Goal: Information Seeking & Learning: Get advice/opinions

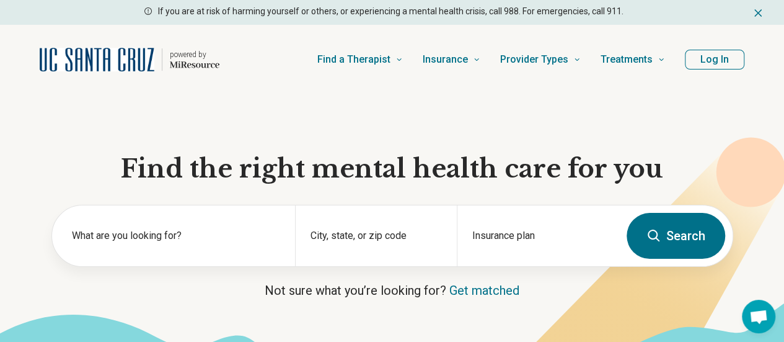
click at [693, 61] on button "Log In" at bounding box center [715, 60] width 60 height 20
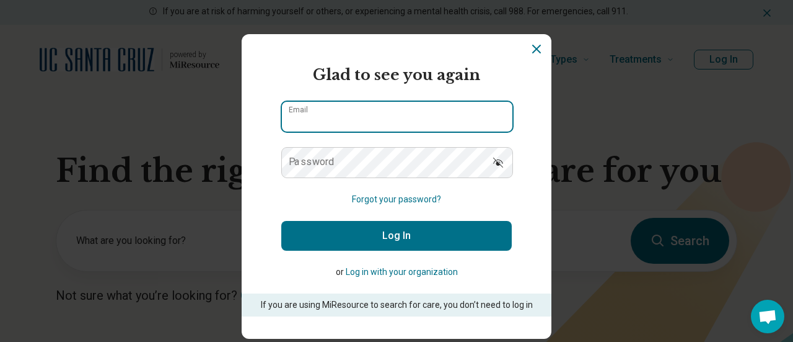
click at [329, 112] on input "Email" at bounding box center [397, 117] width 231 height 30
type input "**********"
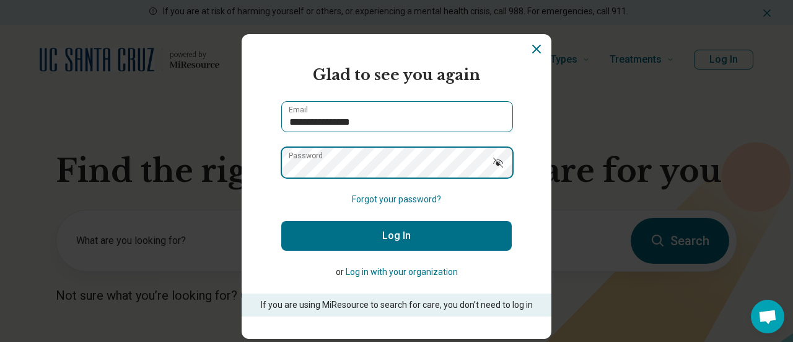
click at [281, 221] on button "Log In" at bounding box center [396, 236] width 231 height 30
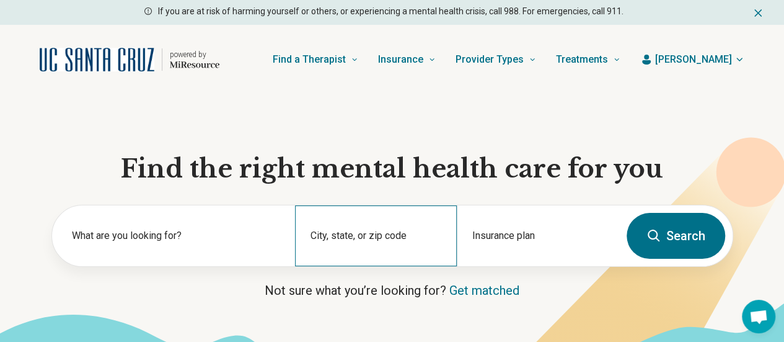
click at [348, 235] on div "City, state, or zip code" at bounding box center [376, 235] width 162 height 61
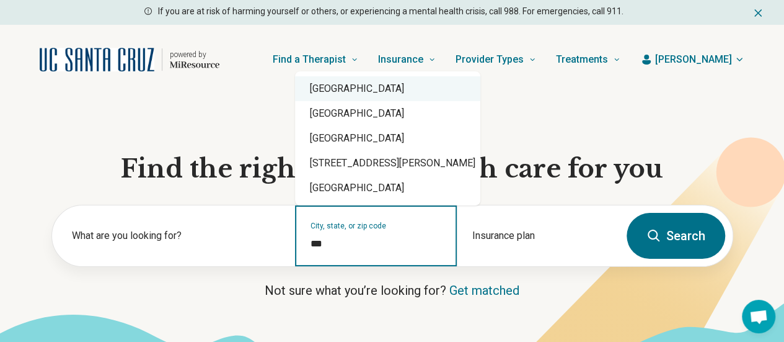
click at [386, 89] on div "Santa Cruz, CA 95062" at bounding box center [387, 88] width 185 height 25
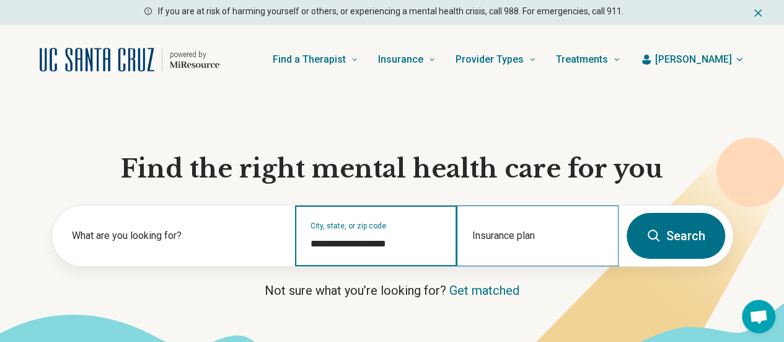
type input "**********"
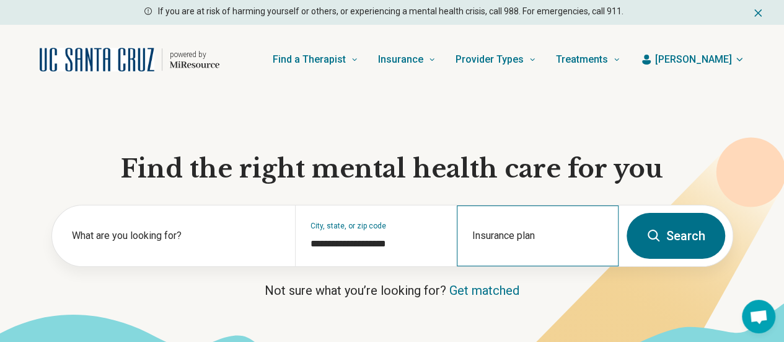
click at [485, 240] on div "Insurance plan" at bounding box center [538, 235] width 162 height 61
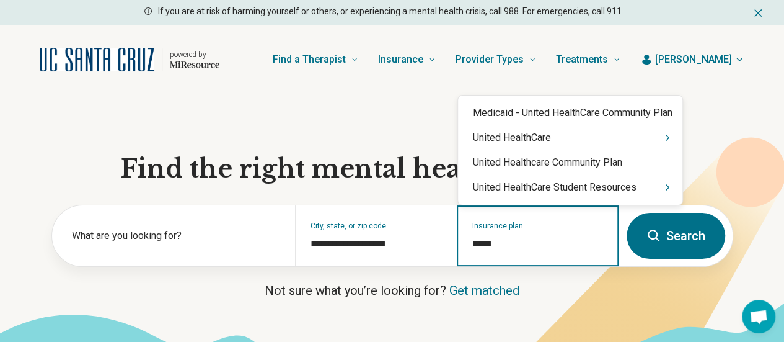
type input "******"
click at [518, 148] on div "United HealthCare" at bounding box center [570, 137] width 224 height 25
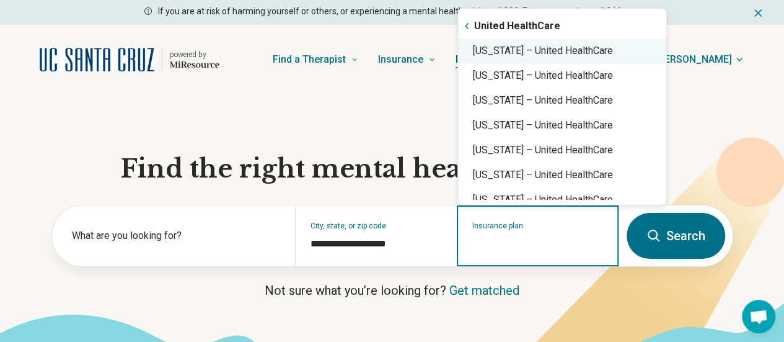
click at [533, 54] on div "California – United HealthCare" at bounding box center [562, 50] width 208 height 25
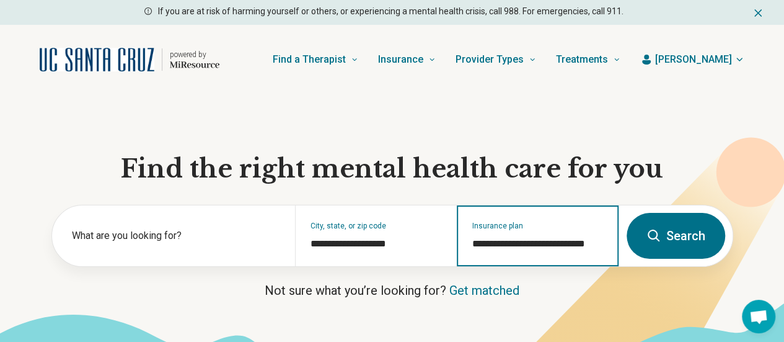
type input "**********"
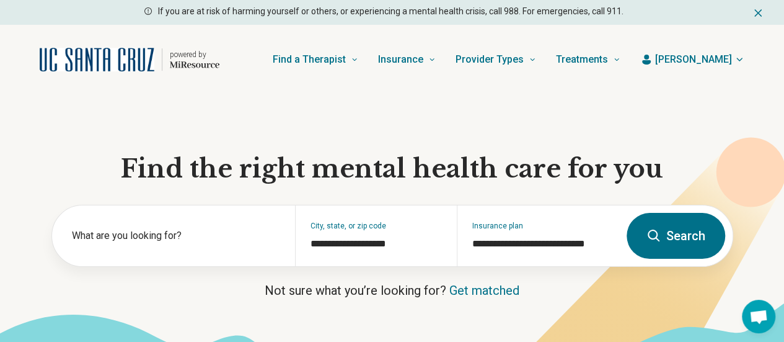
click at [699, 239] on button "Search" at bounding box center [676, 236] width 99 height 46
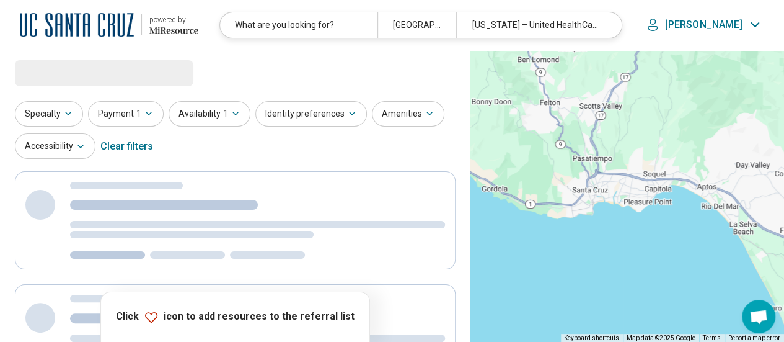
select select "***"
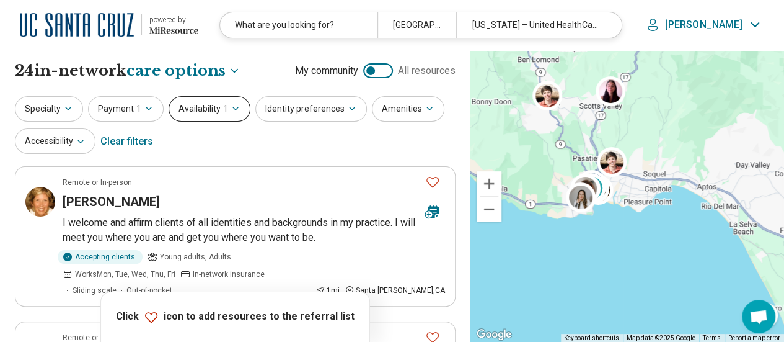
click at [215, 112] on button "Availability 1" at bounding box center [210, 108] width 82 height 25
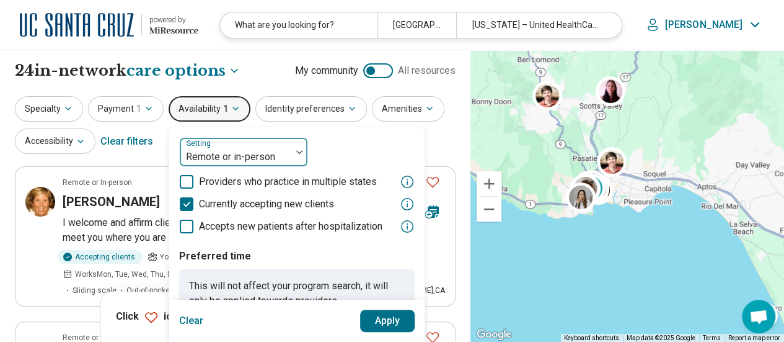
click at [218, 152] on div at bounding box center [236, 156] width 102 height 17
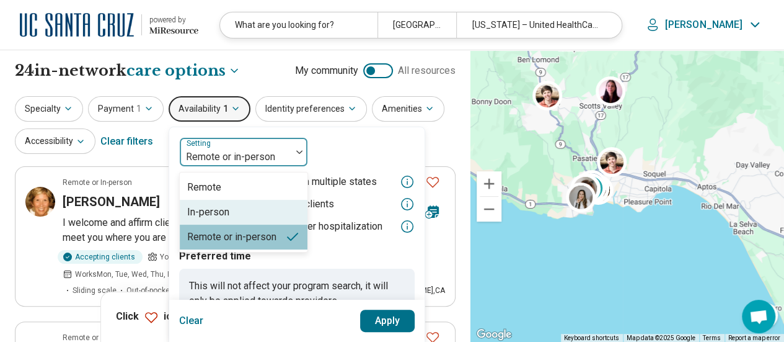
click at [207, 210] on div "In-person" at bounding box center [208, 212] width 42 height 15
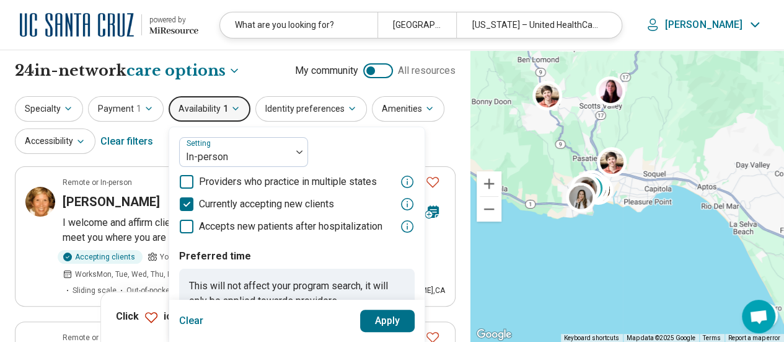
click at [378, 321] on button "Apply" at bounding box center [387, 320] width 55 height 22
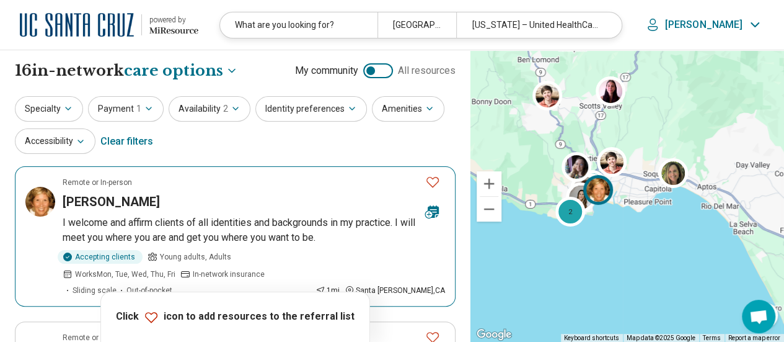
click at [237, 210] on article "Remote or In-person Shanowa Simington I welcome and affirm clients of all ident…" at bounding box center [235, 236] width 441 height 140
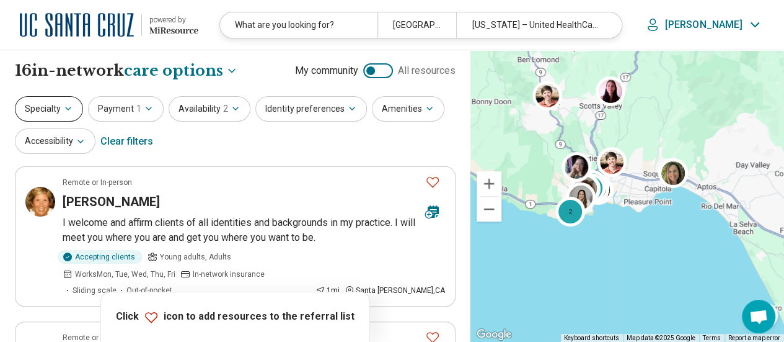
click at [63, 105] on icon "button" at bounding box center [68, 109] width 10 height 10
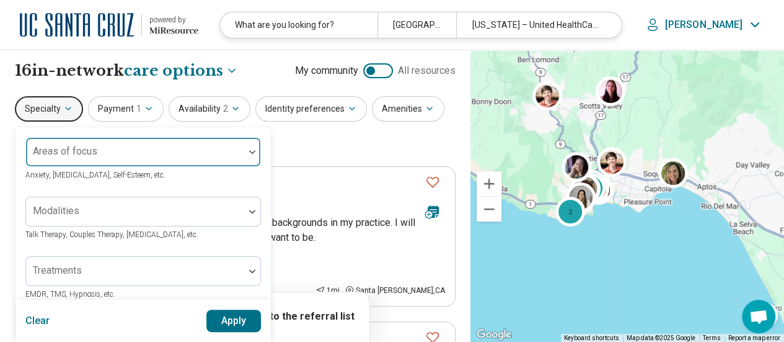
click at [112, 158] on div "Areas of focus" at bounding box center [143, 152] width 236 height 30
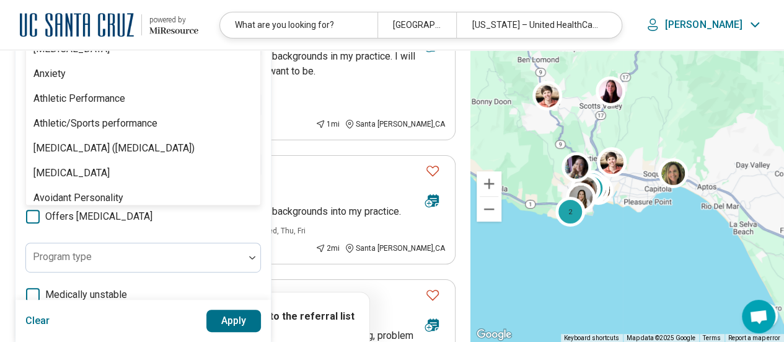
scroll to position [151, 0]
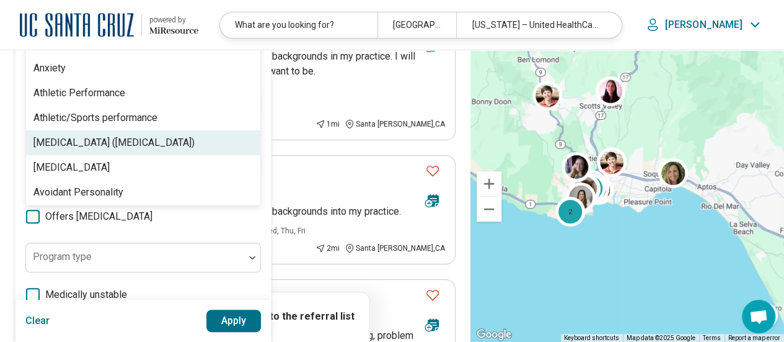
click at [112, 149] on div "[MEDICAL_DATA] ([MEDICAL_DATA])" at bounding box center [143, 142] width 234 height 25
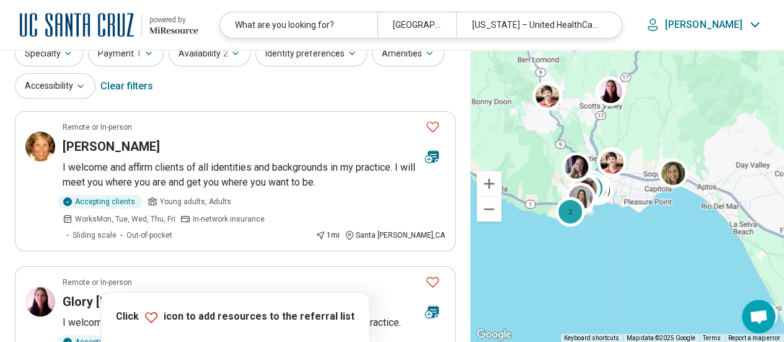
scroll to position [0, 0]
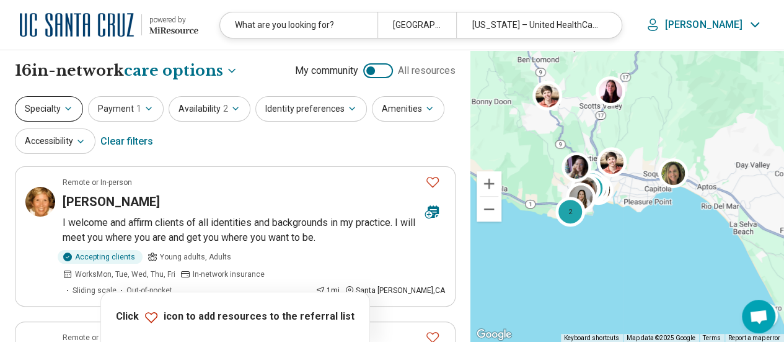
click at [53, 106] on button "Specialty" at bounding box center [49, 108] width 68 height 25
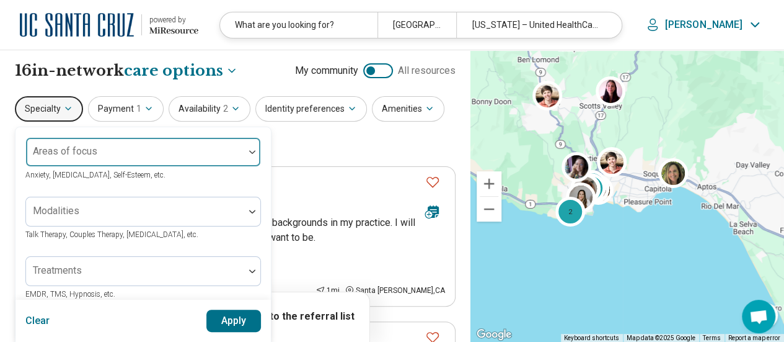
click at [98, 156] on div "Areas of focus" at bounding box center [143, 152] width 236 height 30
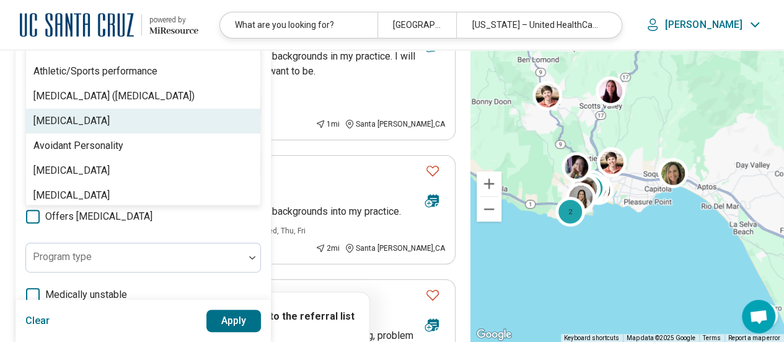
scroll to position [200, 0]
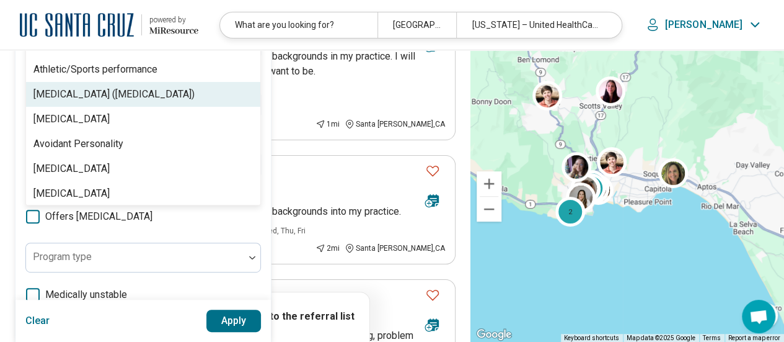
click at [93, 102] on div "[MEDICAL_DATA] ([MEDICAL_DATA])" at bounding box center [143, 94] width 234 height 25
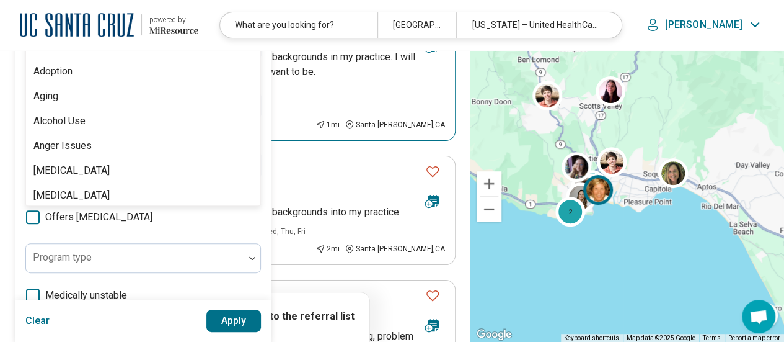
scroll to position [164, 0]
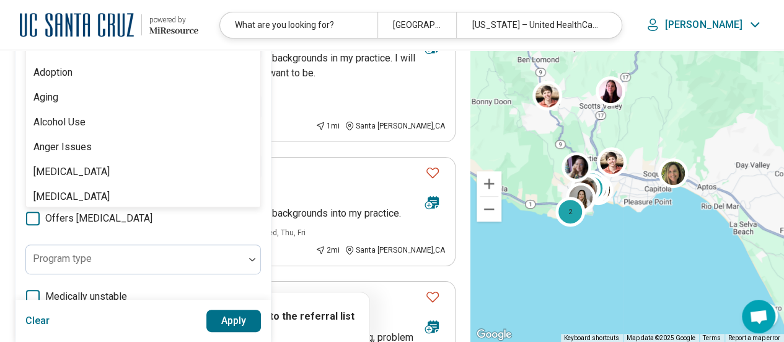
click at [232, 316] on button "Apply" at bounding box center [233, 320] width 55 height 22
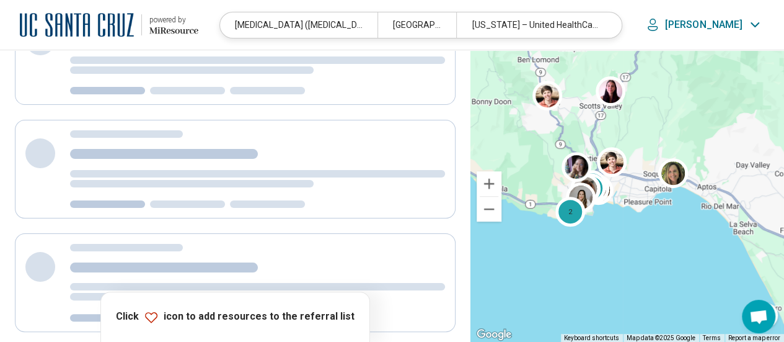
scroll to position [0, 0]
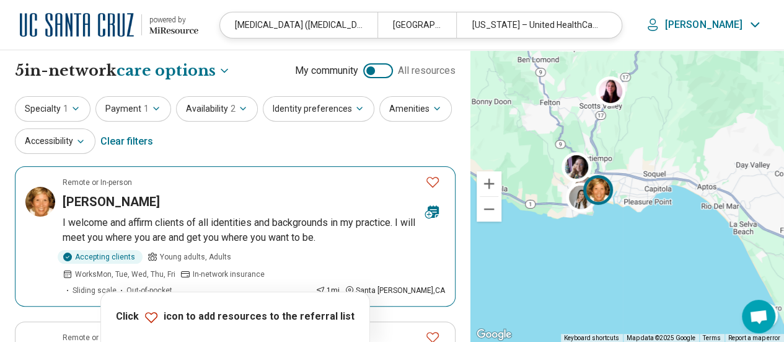
click at [437, 178] on icon "Favorite" at bounding box center [432, 182] width 12 height 11
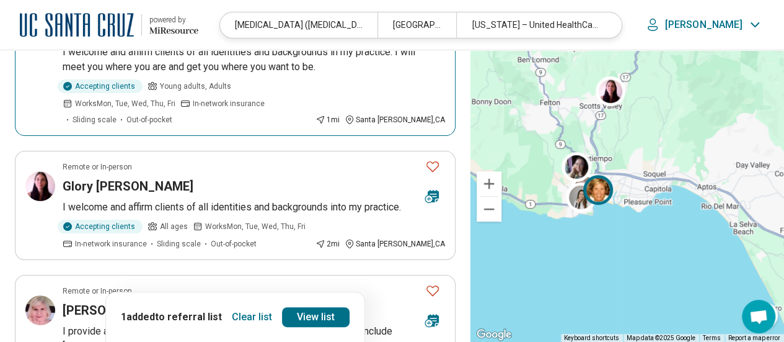
scroll to position [171, 0]
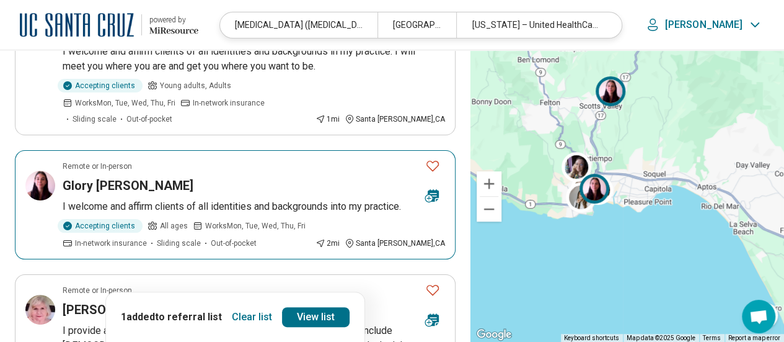
click at [270, 177] on div "Glory Kubicek" at bounding box center [239, 185] width 353 height 17
click at [430, 158] on icon "Favorite" at bounding box center [432, 165] width 15 height 15
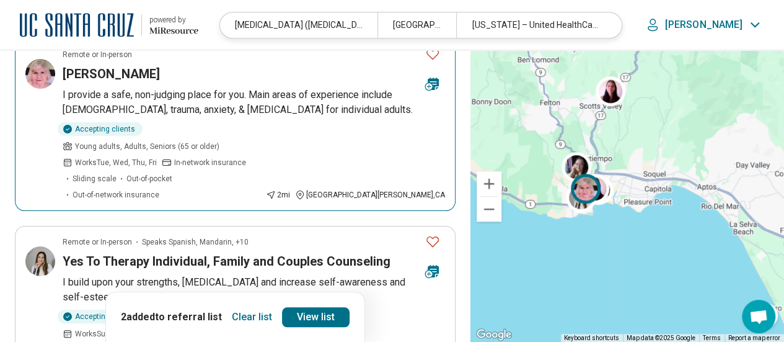
scroll to position [414, 0]
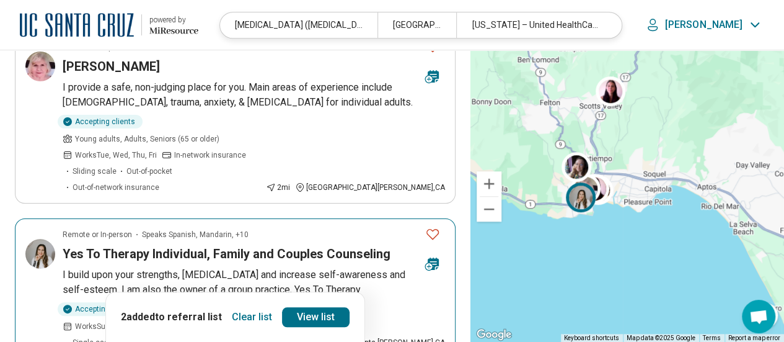
click at [438, 226] on icon "Favorite" at bounding box center [432, 233] width 15 height 15
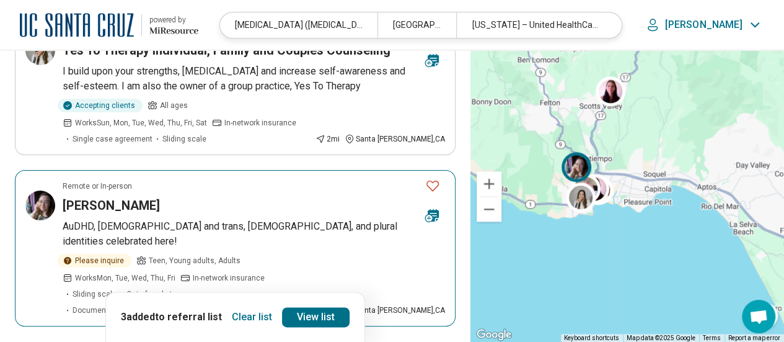
scroll to position [618, 0]
click at [434, 180] on icon "Favorite" at bounding box center [432, 185] width 12 height 11
click at [249, 218] on p "AuDHD, queer and trans, polyamorous, and plural identities celebrated here!" at bounding box center [254, 233] width 382 height 30
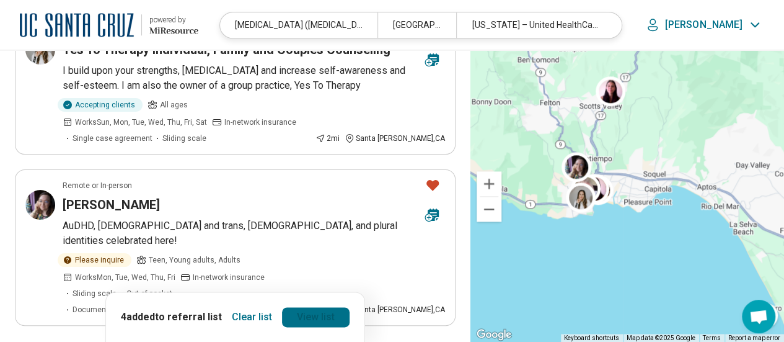
click at [311, 307] on link "View list" at bounding box center [316, 317] width 68 height 20
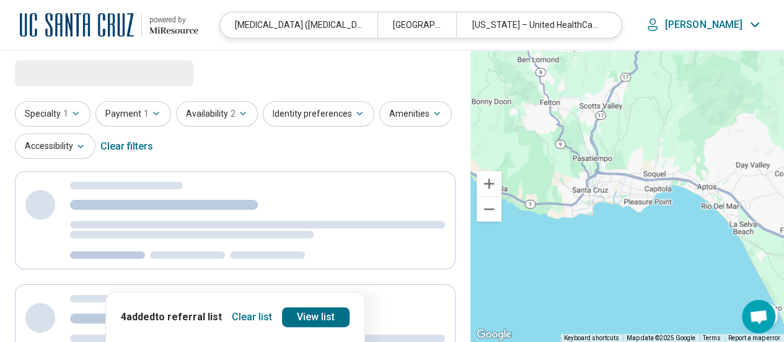
select select "***"
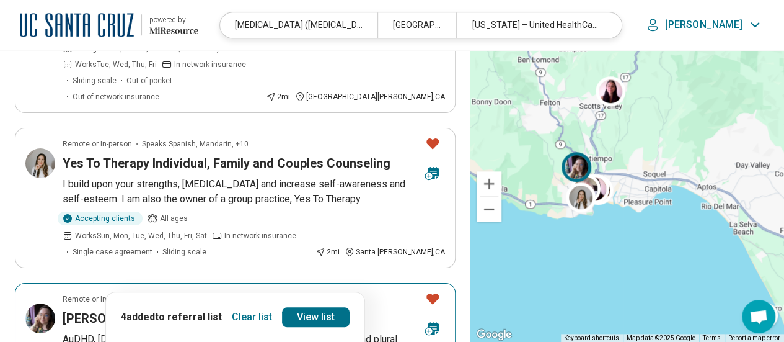
scroll to position [503, 0]
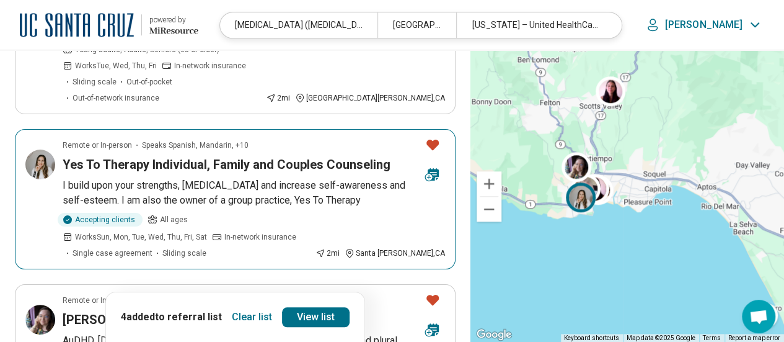
click at [188, 178] on p "I build upon your strengths, [MEDICAL_DATA] and increase self-awareness and sel…" at bounding box center [254, 193] width 382 height 30
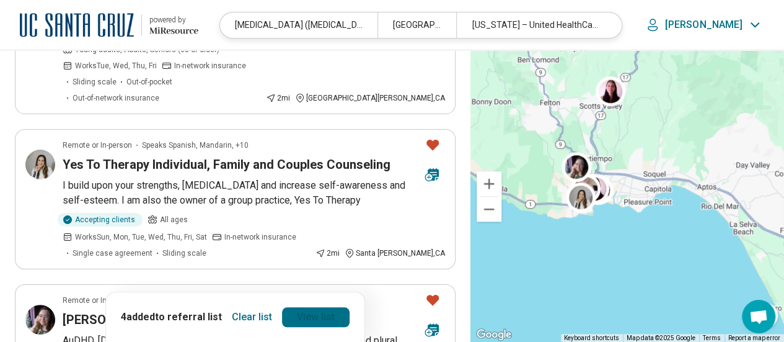
click at [302, 314] on link "View list" at bounding box center [316, 317] width 68 height 20
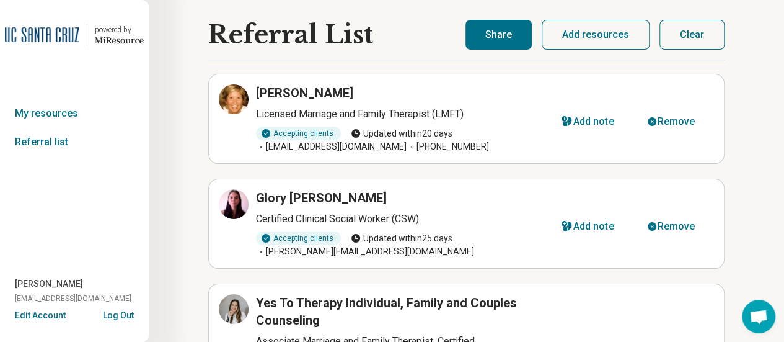
click at [506, 42] on button "Share" at bounding box center [499, 35] width 66 height 30
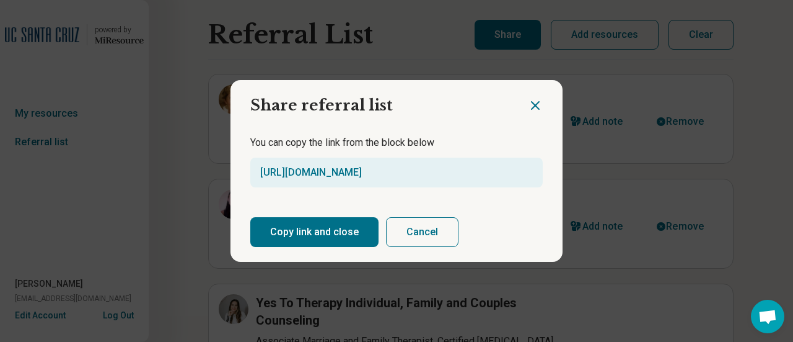
click at [327, 240] on button "Copy link and close" at bounding box center [314, 232] width 128 height 30
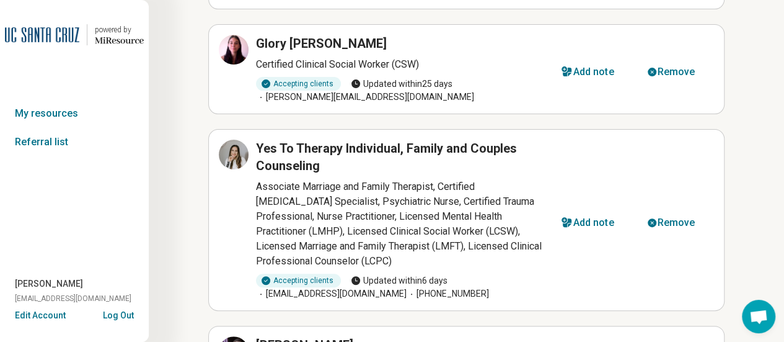
scroll to position [155, 0]
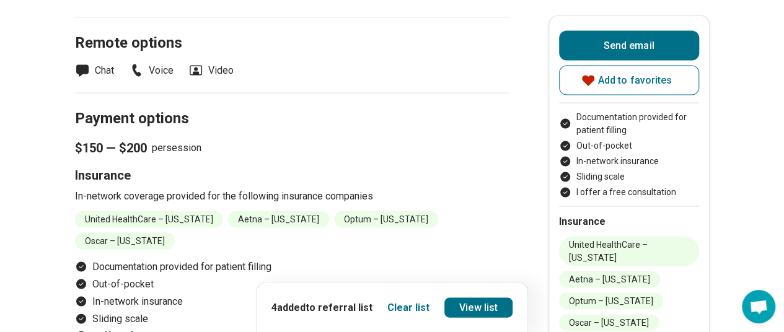
scroll to position [1159, 0]
click at [424, 188] on p "In-network coverage provided for the following insurance companies" at bounding box center [292, 195] width 434 height 15
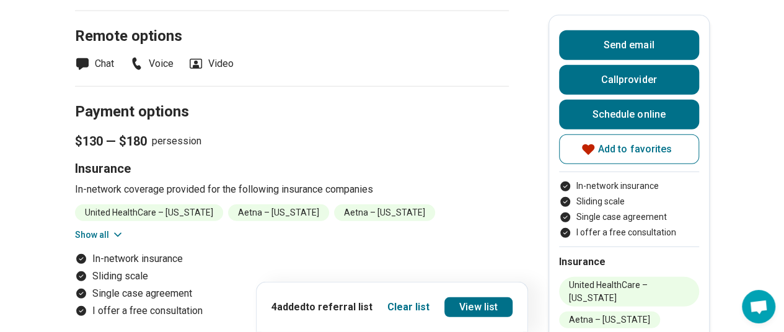
scroll to position [1615, 0]
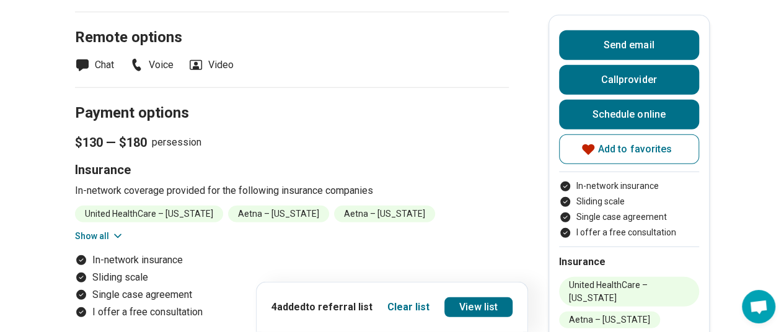
click at [114, 230] on button "Show all" at bounding box center [99, 236] width 49 height 13
